Goal: Task Accomplishment & Management: Complete application form

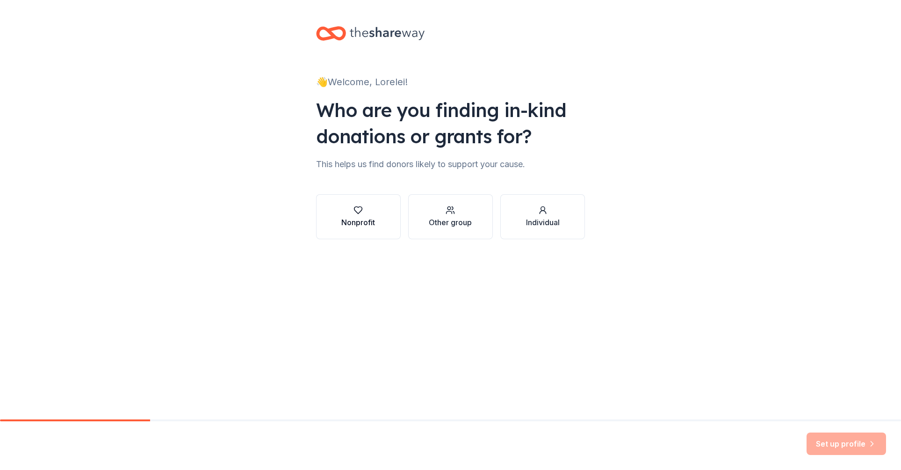
click at [356, 213] on icon "button" at bounding box center [358, 209] width 9 height 9
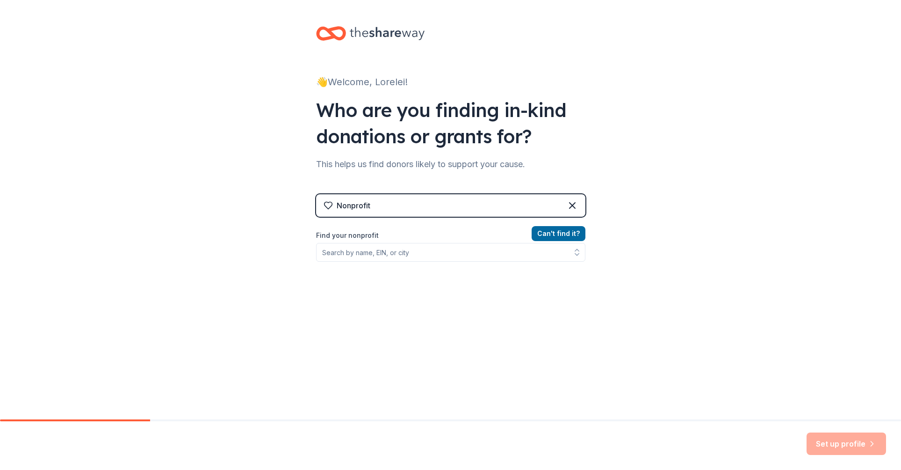
click at [384, 209] on div "Nonprofit" at bounding box center [450, 205] width 269 height 22
click at [398, 254] on input "Find your nonprofit" at bounding box center [450, 252] width 269 height 19
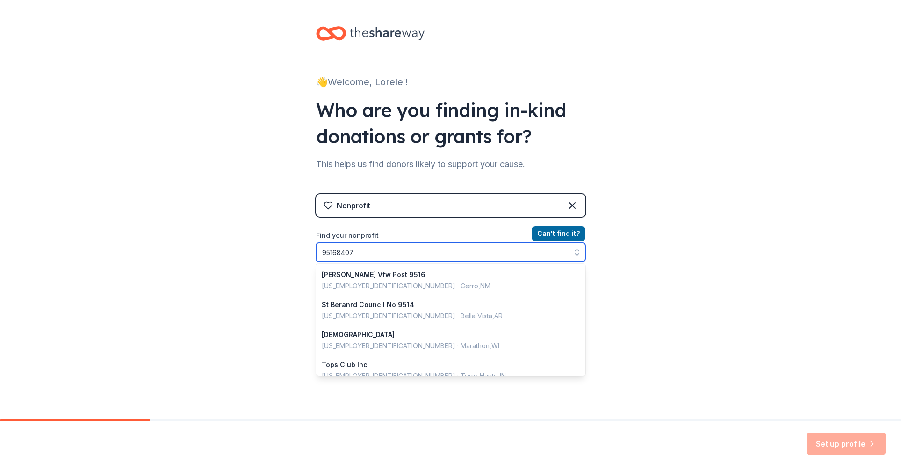
type input "951684078"
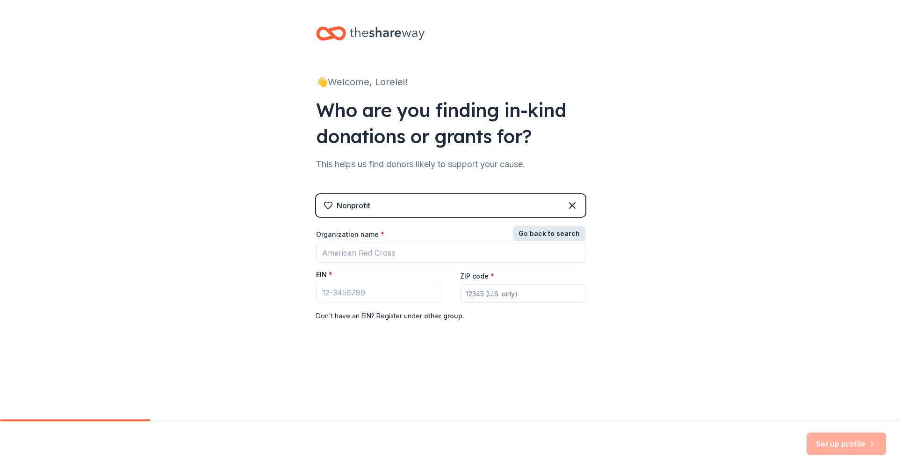
click at [561, 234] on button "Go back to search" at bounding box center [549, 233] width 73 height 15
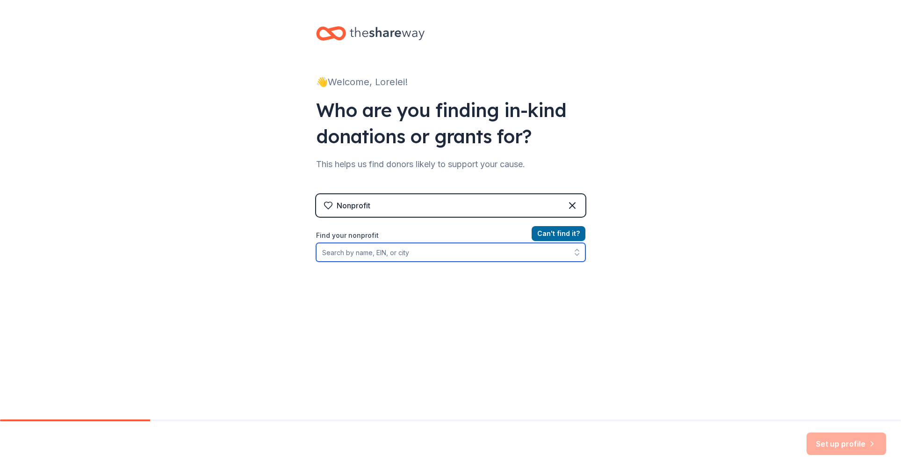
click at [431, 251] on input "Find your nonprofit" at bounding box center [450, 252] width 269 height 19
type input "Faith Episcopal Church"
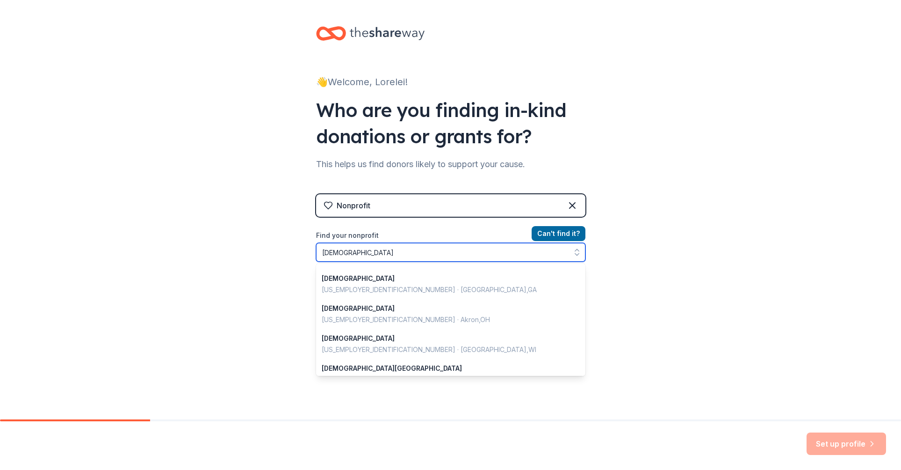
scroll to position [483, 0]
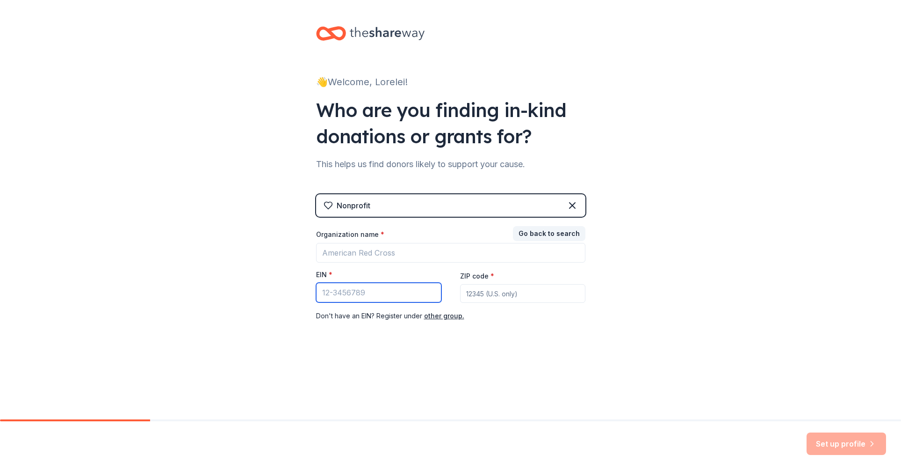
click at [369, 293] on input "EIN *" at bounding box center [378, 293] width 125 height 20
type input "30-0678003"
click at [479, 290] on input "ZIP code *" at bounding box center [522, 293] width 125 height 19
type input "92677"
click at [854, 442] on div "Set up profile" at bounding box center [847, 443] width 80 height 22
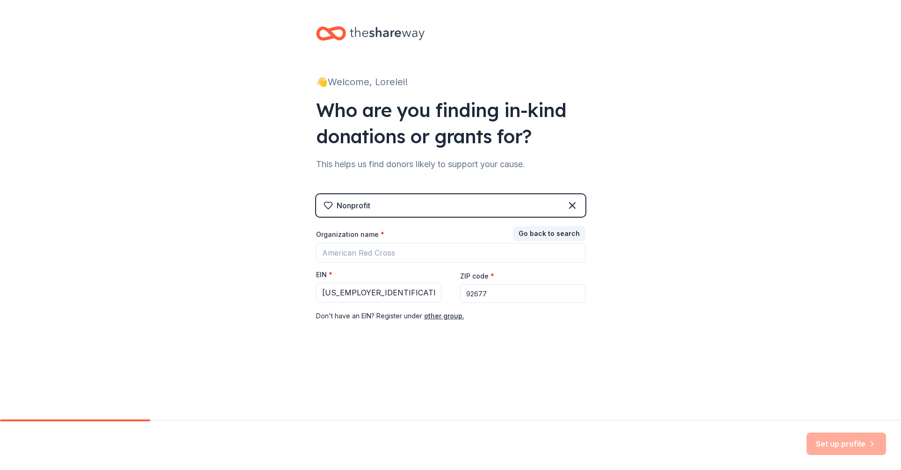
click at [519, 295] on input "92677" at bounding box center [522, 293] width 125 height 19
click at [323, 294] on input "30-0678003" at bounding box center [378, 293] width 125 height 20
click at [325, 291] on input "30-0678003" at bounding box center [378, 293] width 125 height 20
type input "30-0678003"
click at [443, 316] on button "other group." at bounding box center [444, 315] width 40 height 11
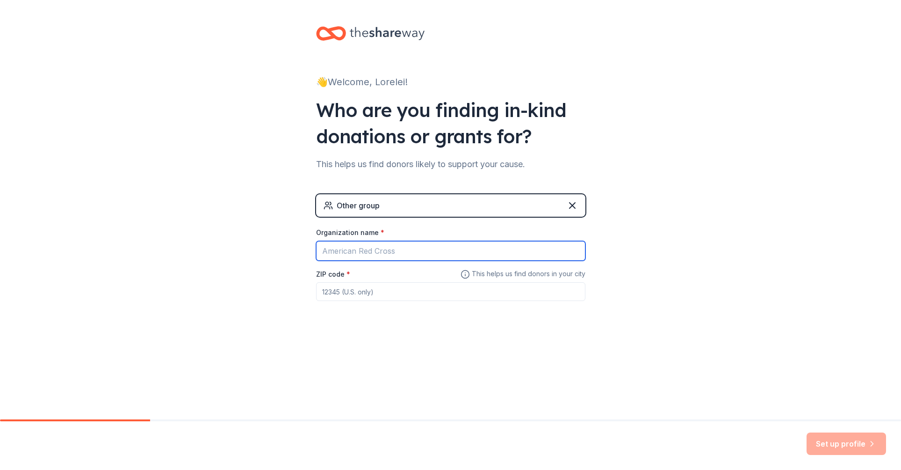
click at [393, 253] on input "Organization name *" at bounding box center [450, 251] width 269 height 20
click at [429, 204] on div "Other group" at bounding box center [450, 205] width 269 height 22
click at [392, 252] on input "Organization name *" at bounding box center [450, 251] width 269 height 20
type input "Faith Episcopal Church"
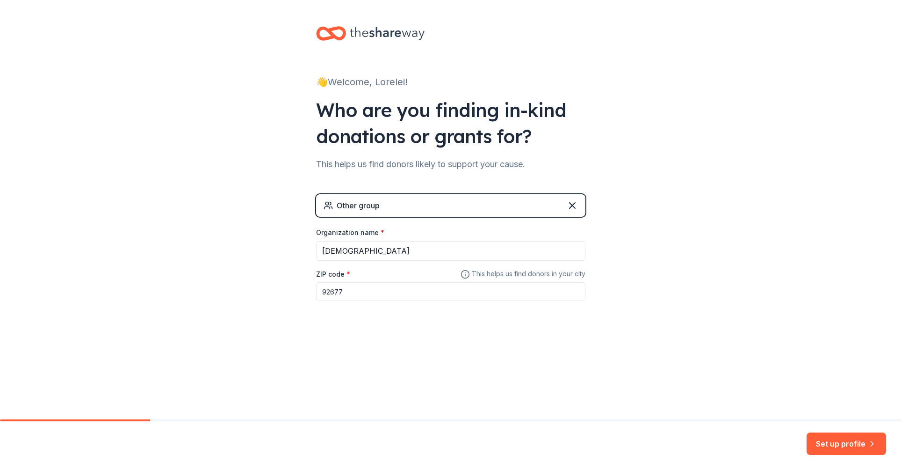
type input "92677"
click at [531, 275] on span "This helps us find donors in your city" at bounding box center [523, 274] width 125 height 12
click at [468, 207] on div "Other group" at bounding box center [450, 205] width 269 height 22
click at [571, 203] on icon at bounding box center [572, 205] width 11 height 11
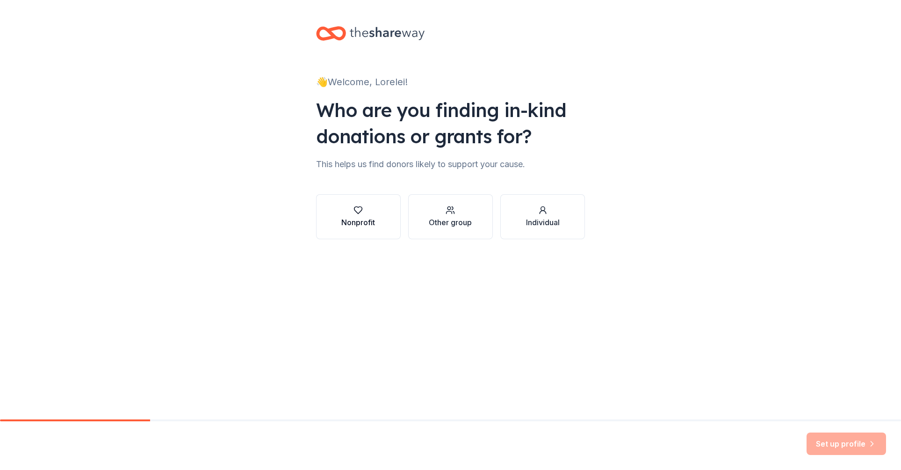
click at [353, 210] on div "button" at bounding box center [358, 209] width 34 height 9
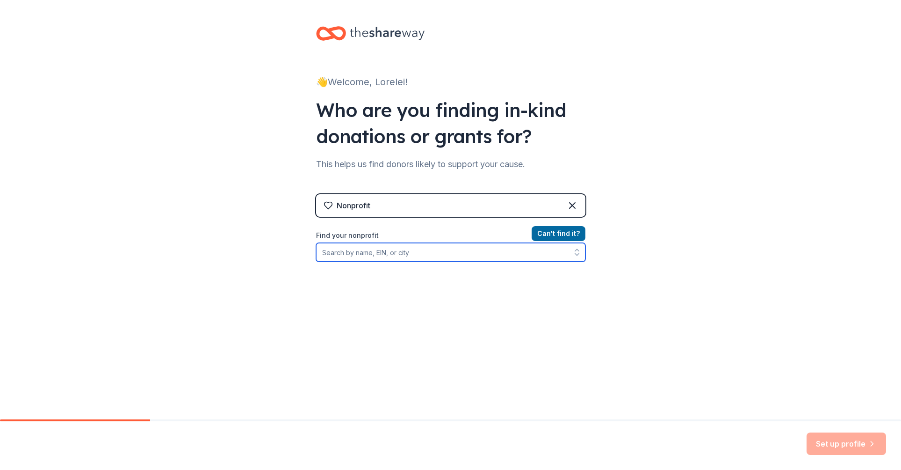
click at [394, 255] on input "Find your nonprofit" at bounding box center [450, 252] width 269 height 19
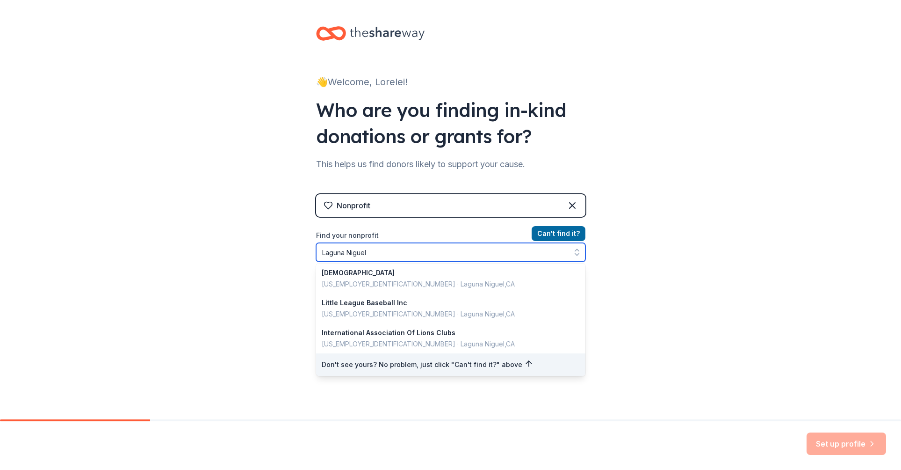
scroll to position [662, 0]
drag, startPoint x: 376, startPoint y: 254, endPoint x: 319, endPoint y: 252, distance: 57.1
click at [320, 252] on input "Laguna Niguel" at bounding box center [450, 252] width 269 height 19
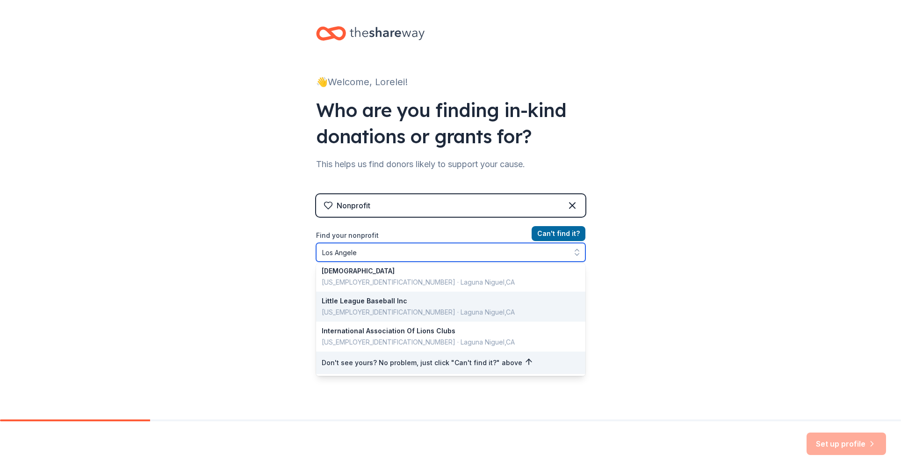
type input "Los Angeles"
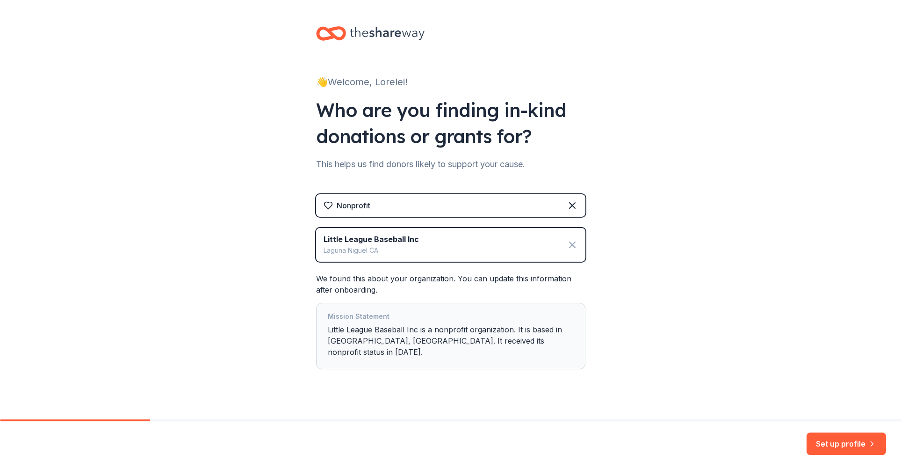
click at [572, 245] on icon at bounding box center [573, 245] width 6 height 6
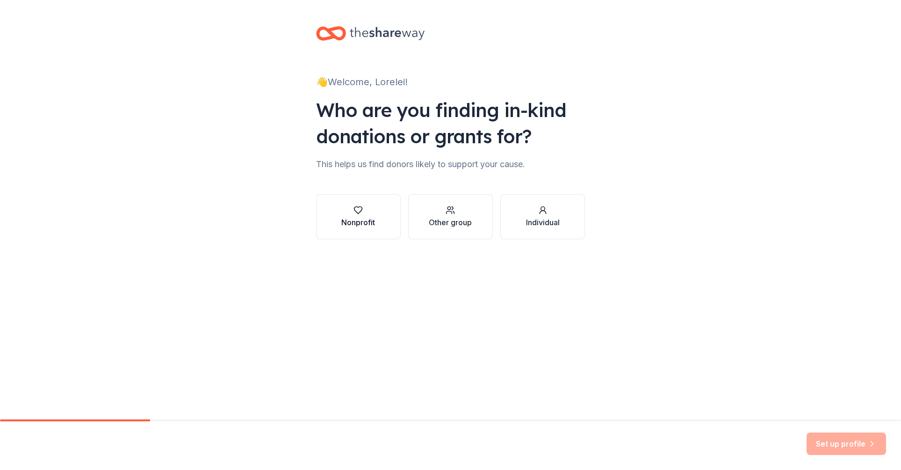
click at [359, 215] on div "Nonprofit" at bounding box center [358, 216] width 34 height 22
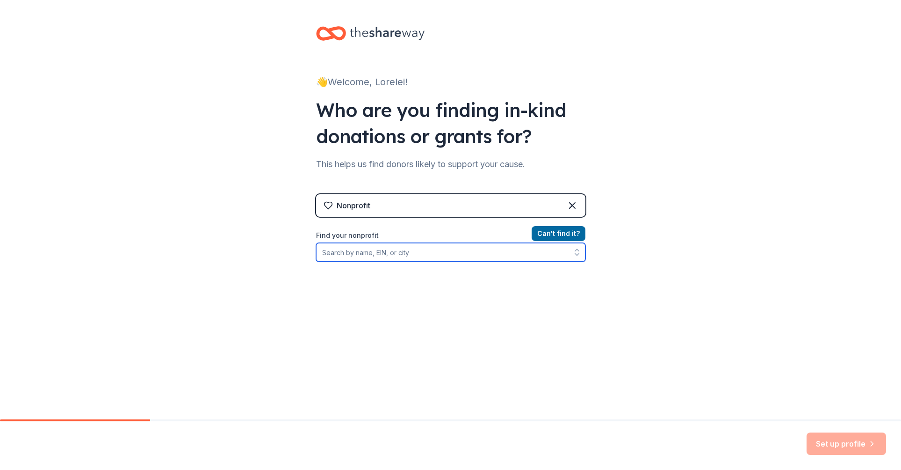
click at [358, 254] on input "Find your nonprofit" at bounding box center [450, 252] width 269 height 19
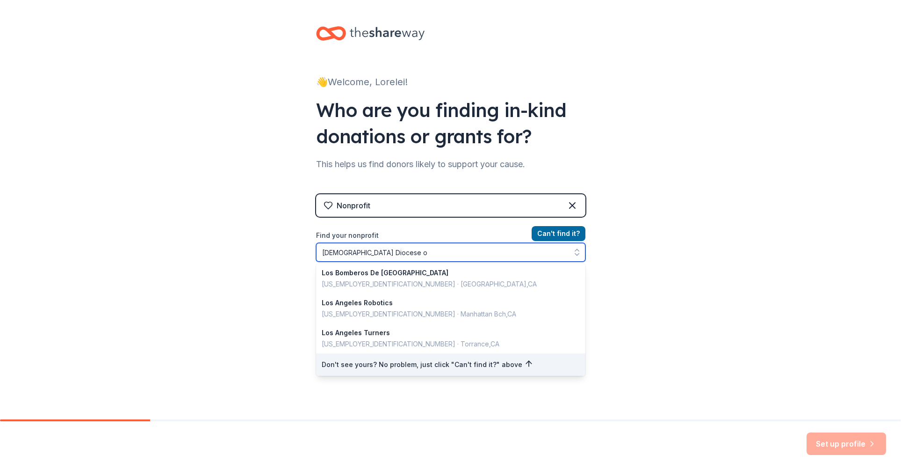
scroll to position [0, 0]
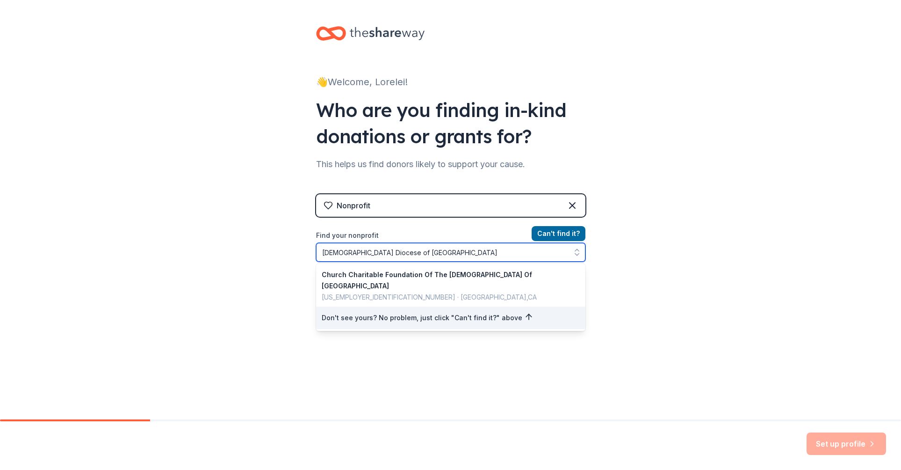
type input "Episcopal Diocese of Los Angeles"
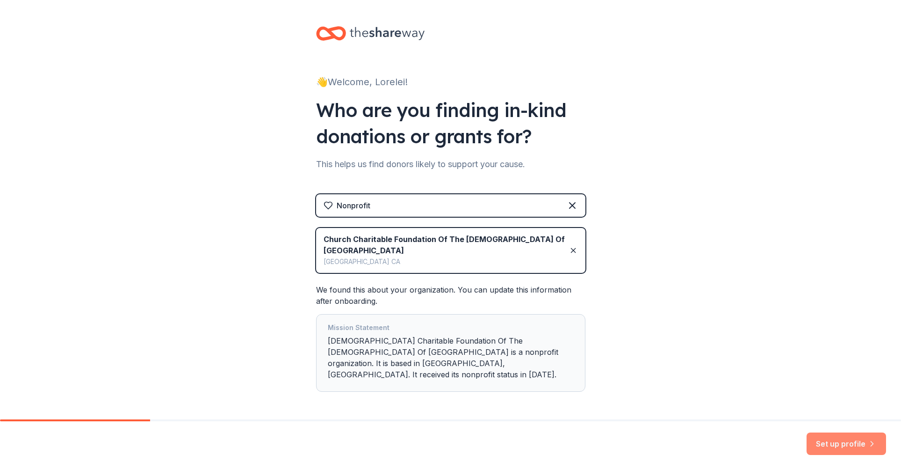
click at [850, 441] on button "Set up profile" at bounding box center [847, 443] width 80 height 22
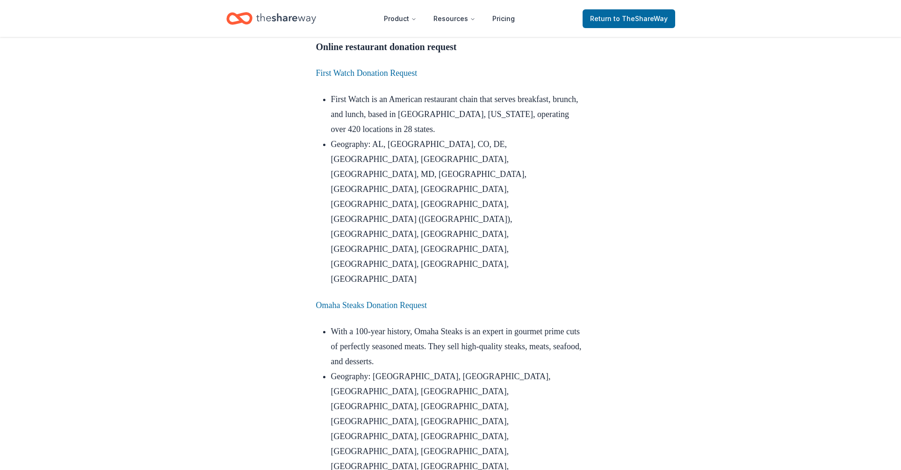
scroll to position [854, 0]
